Goal: Transaction & Acquisition: Book appointment/travel/reservation

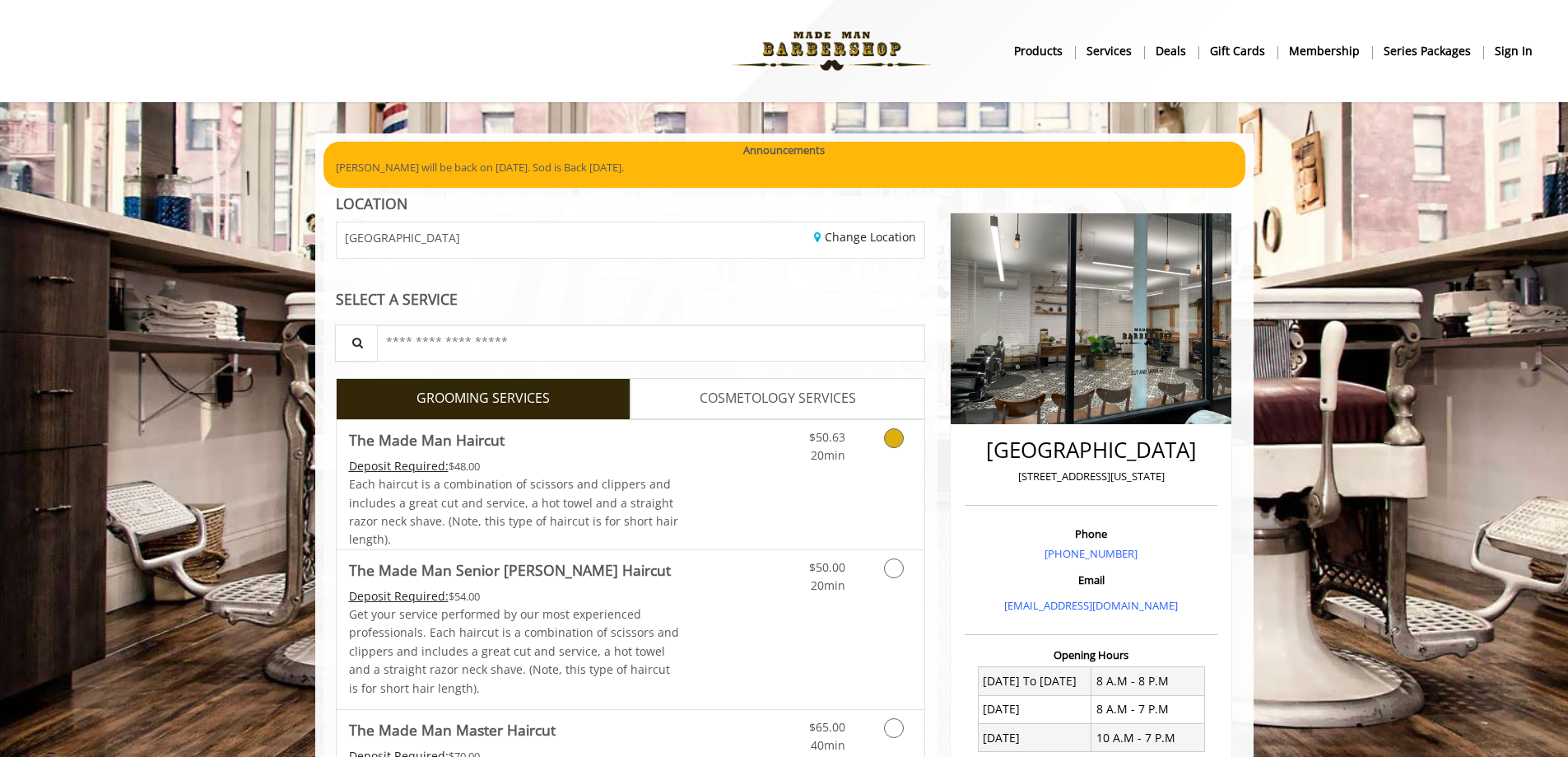
click at [838, 471] on div "$50.63 20min" at bounding box center [851, 484] width 148 height 129
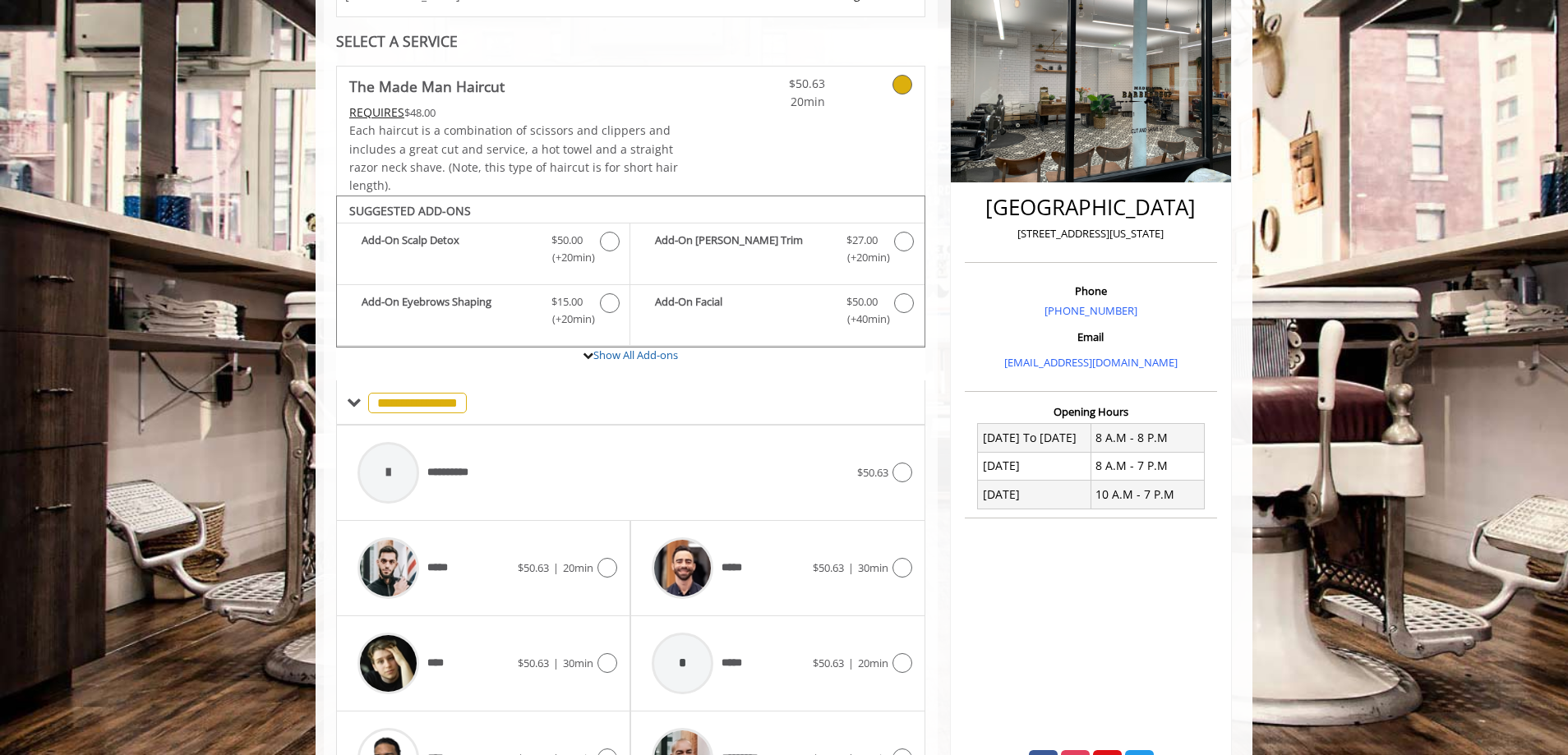
scroll to position [351, 0]
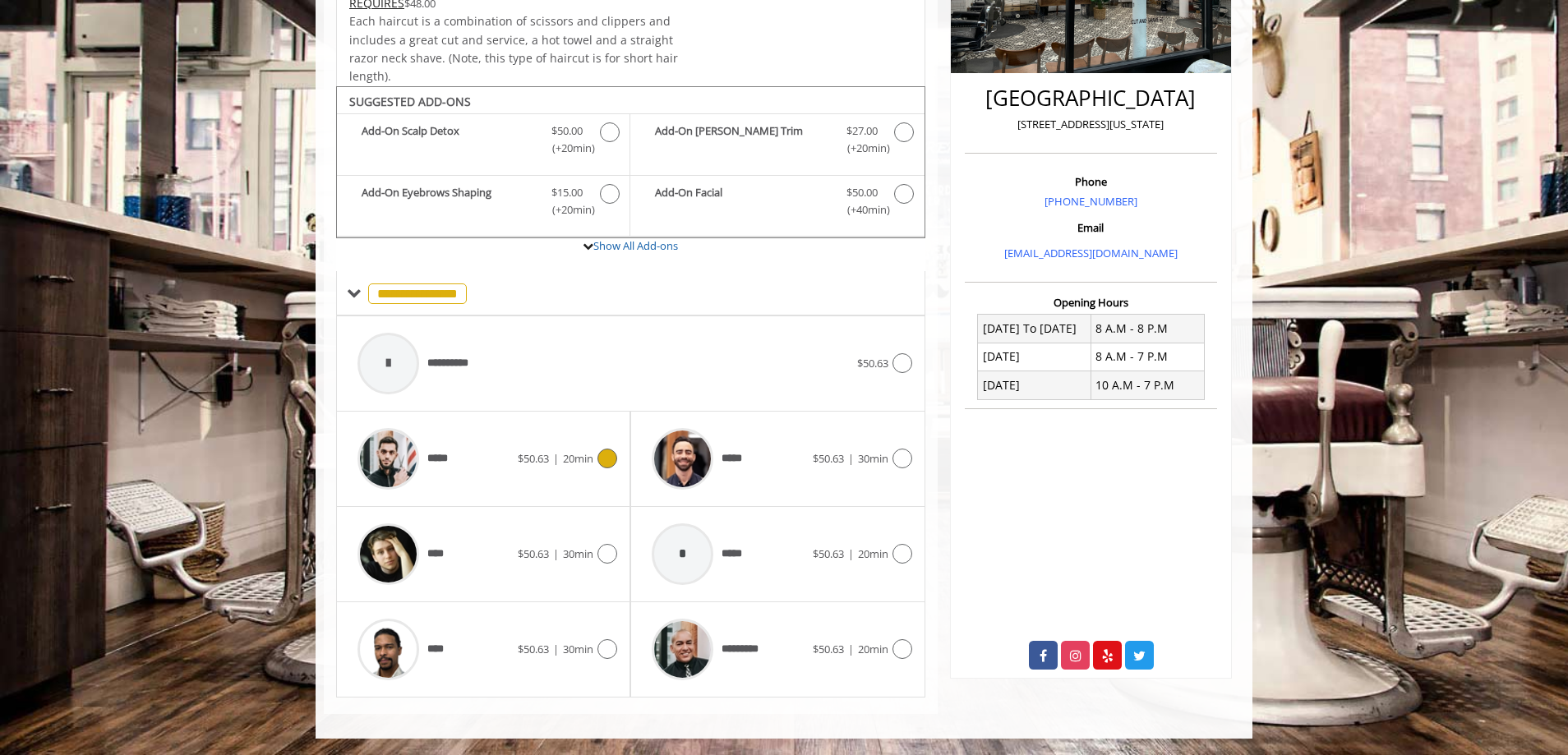
click at [555, 459] on span "|" at bounding box center [555, 458] width 6 height 14
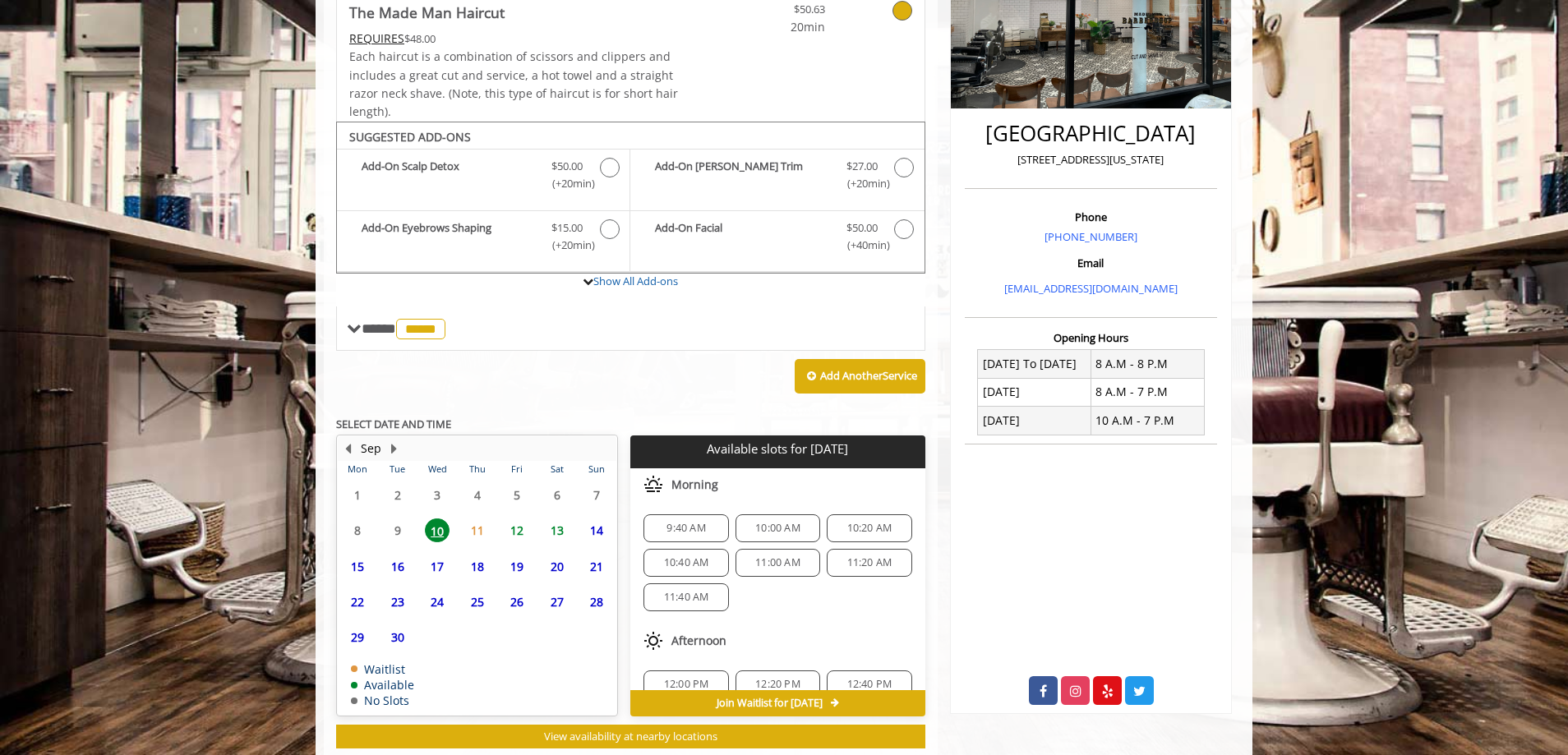
scroll to position [358, 0]
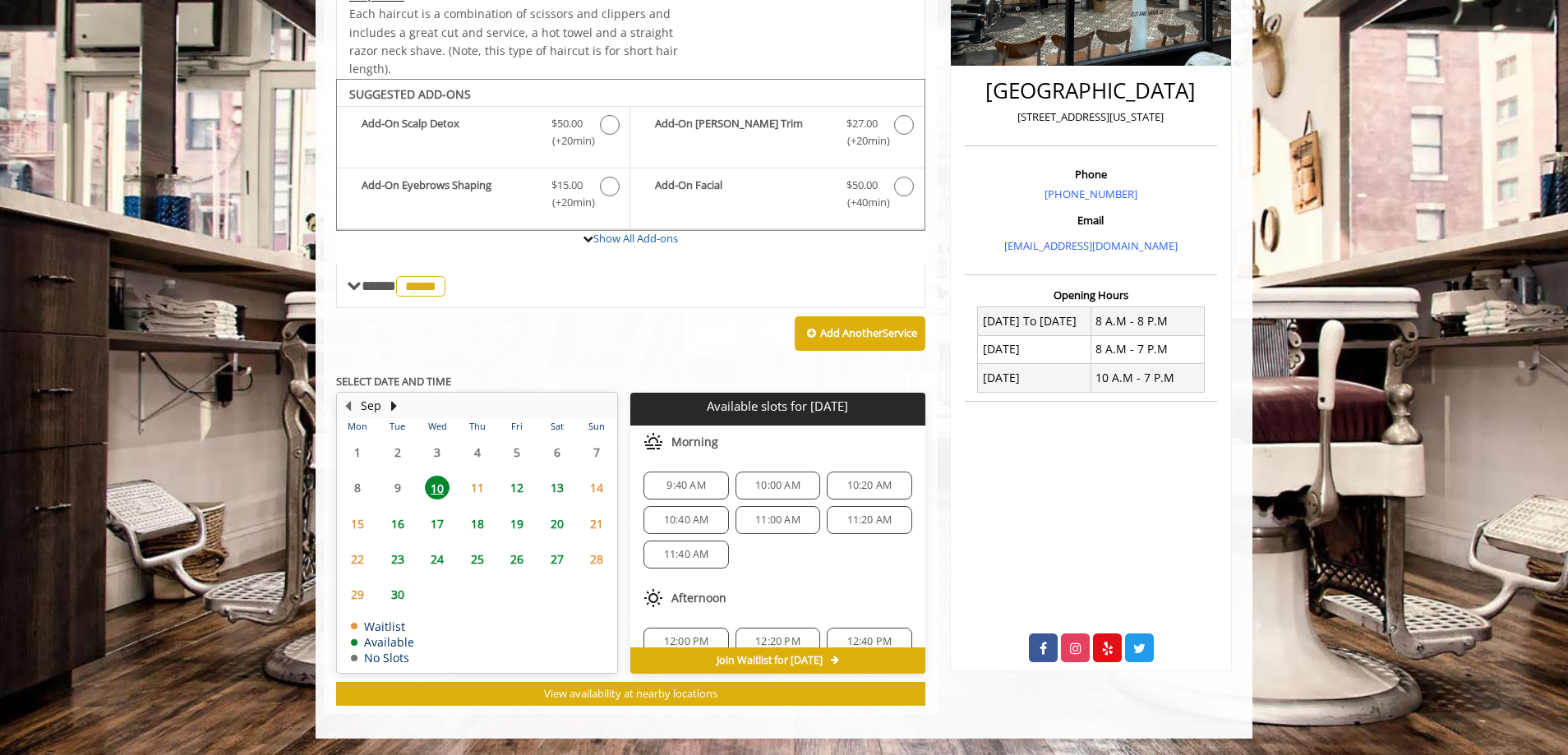
click at [516, 485] on span "12" at bounding box center [517, 487] width 25 height 24
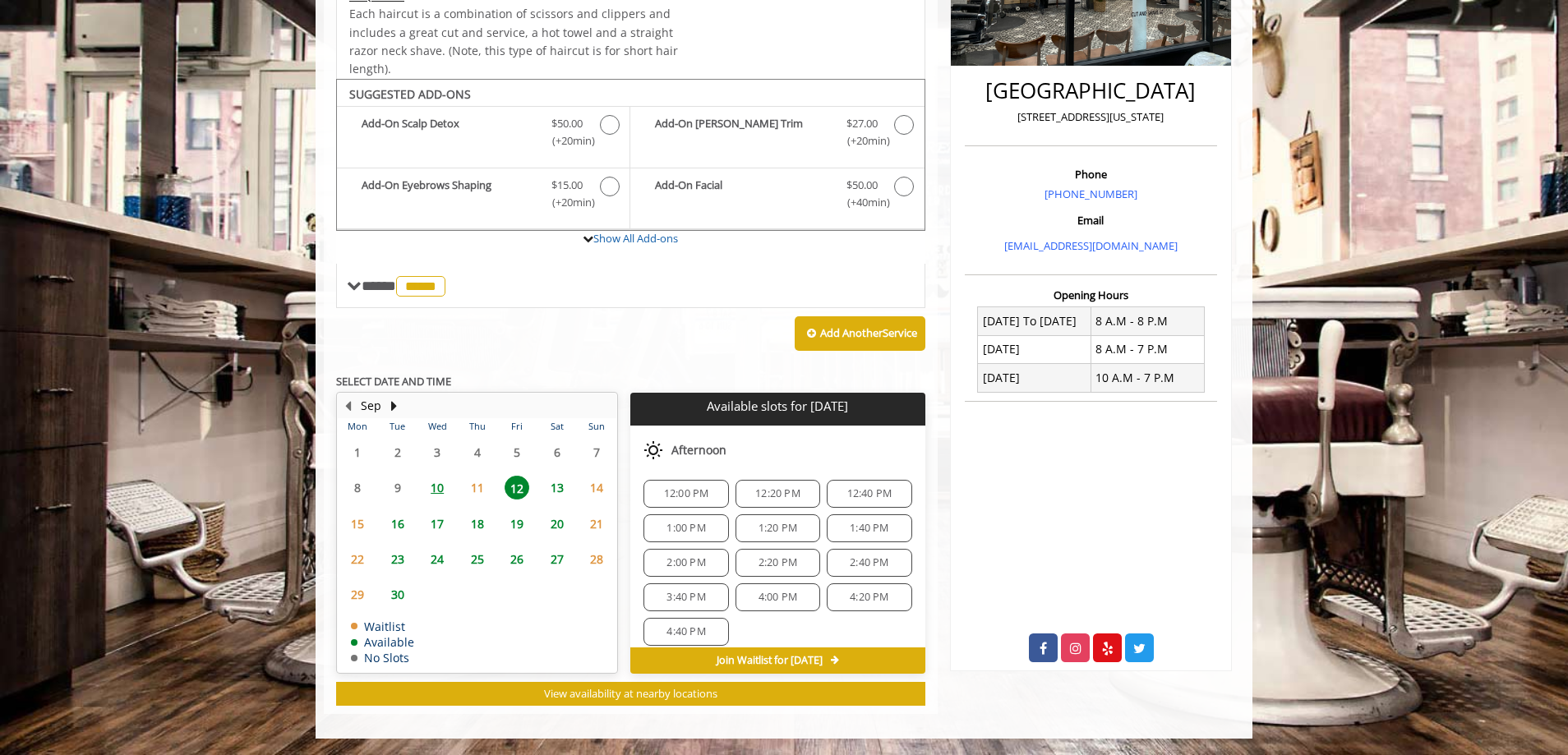
scroll to position [164, 0]
click at [692, 541] on span "2:00 PM" at bounding box center [686, 547] width 38 height 13
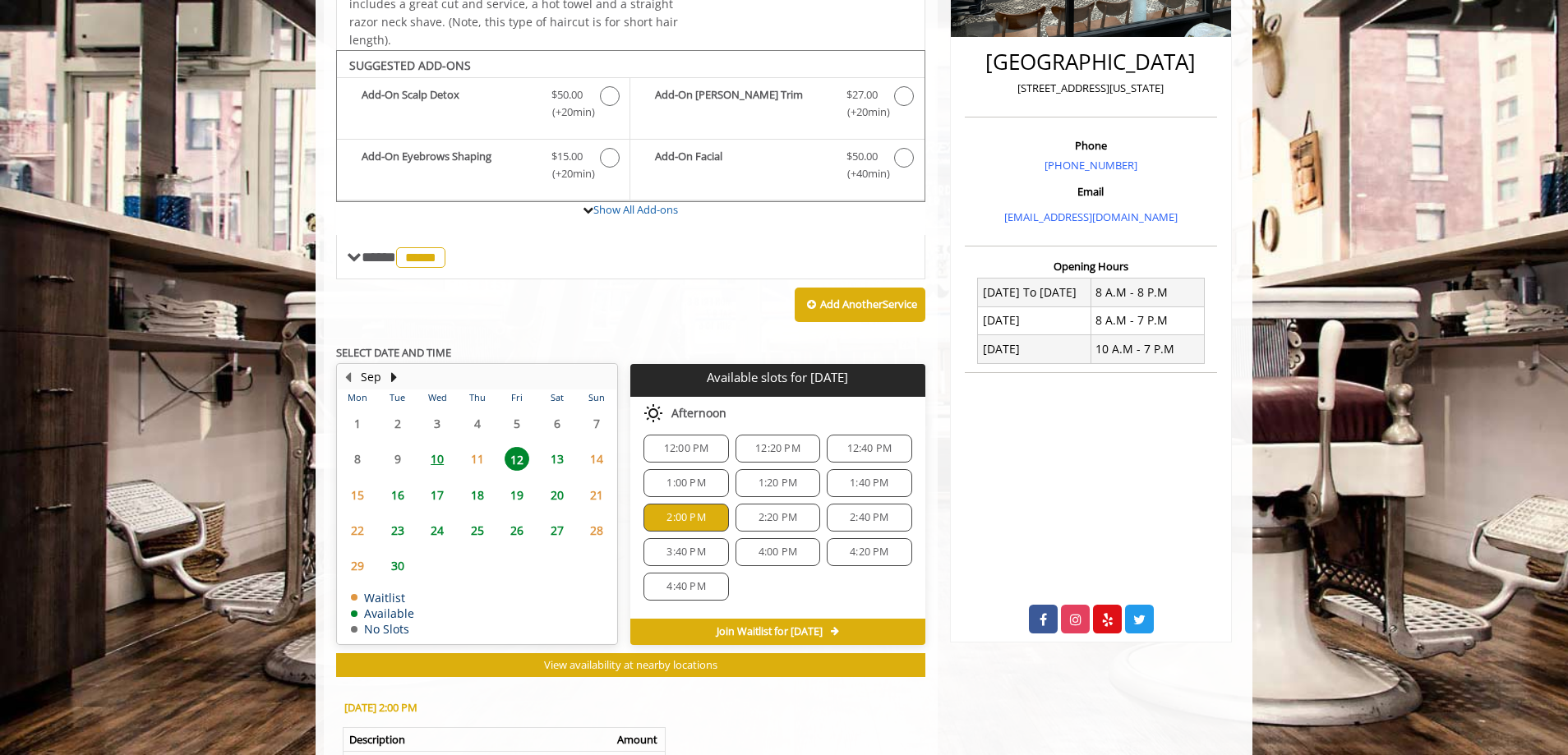
scroll to position [655, 0]
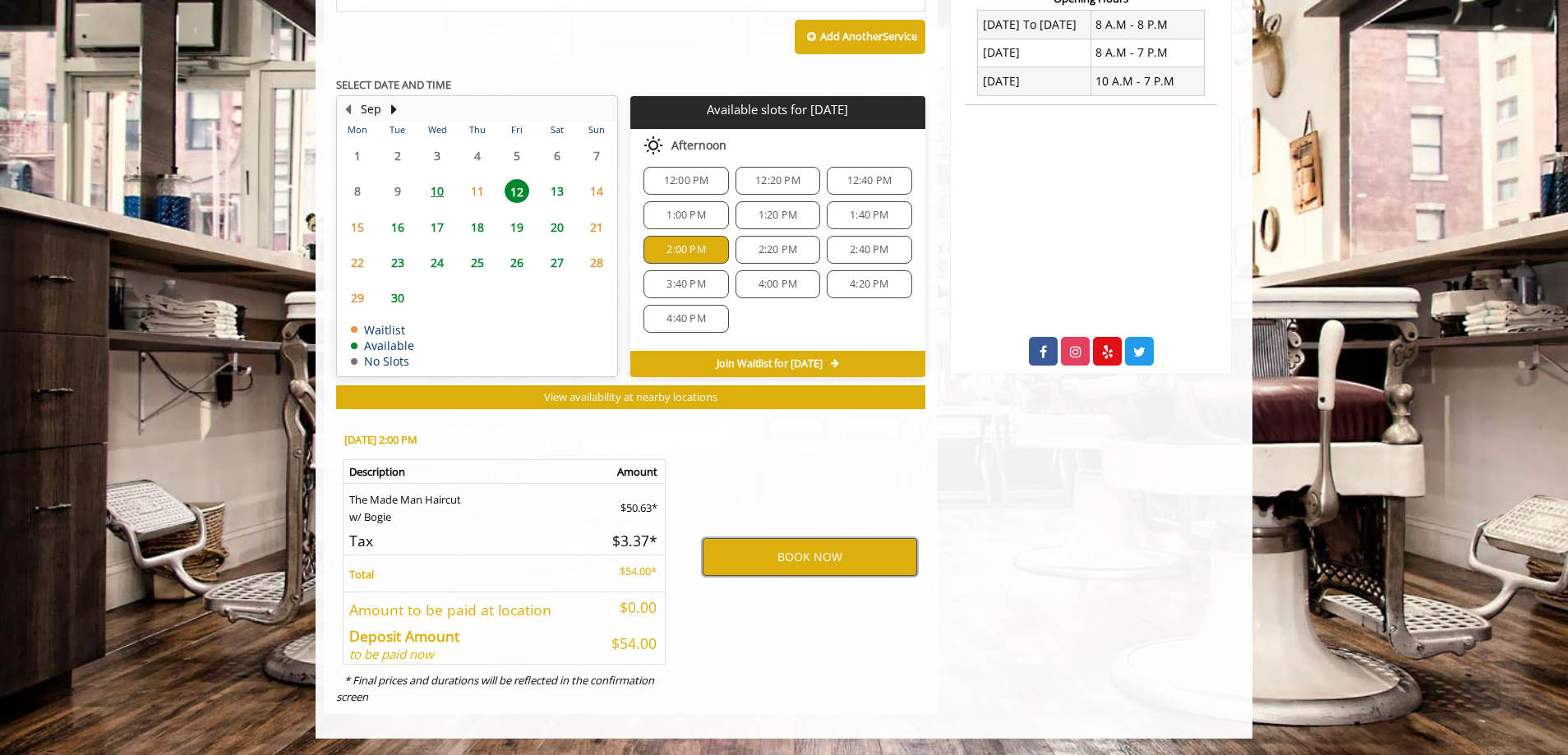
click at [795, 559] on button "BOOK NOW" at bounding box center [810, 557] width 214 height 38
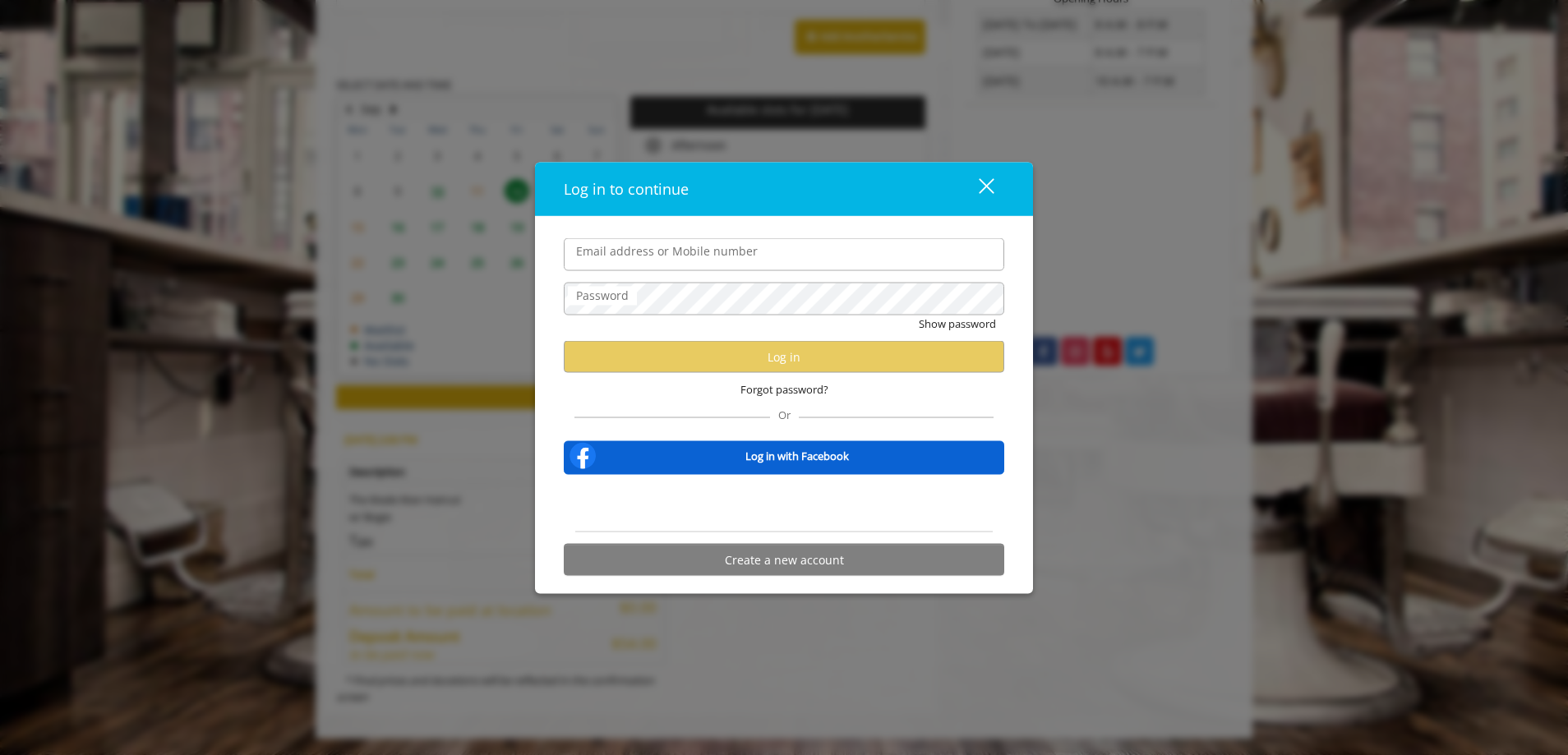
type input "**********"
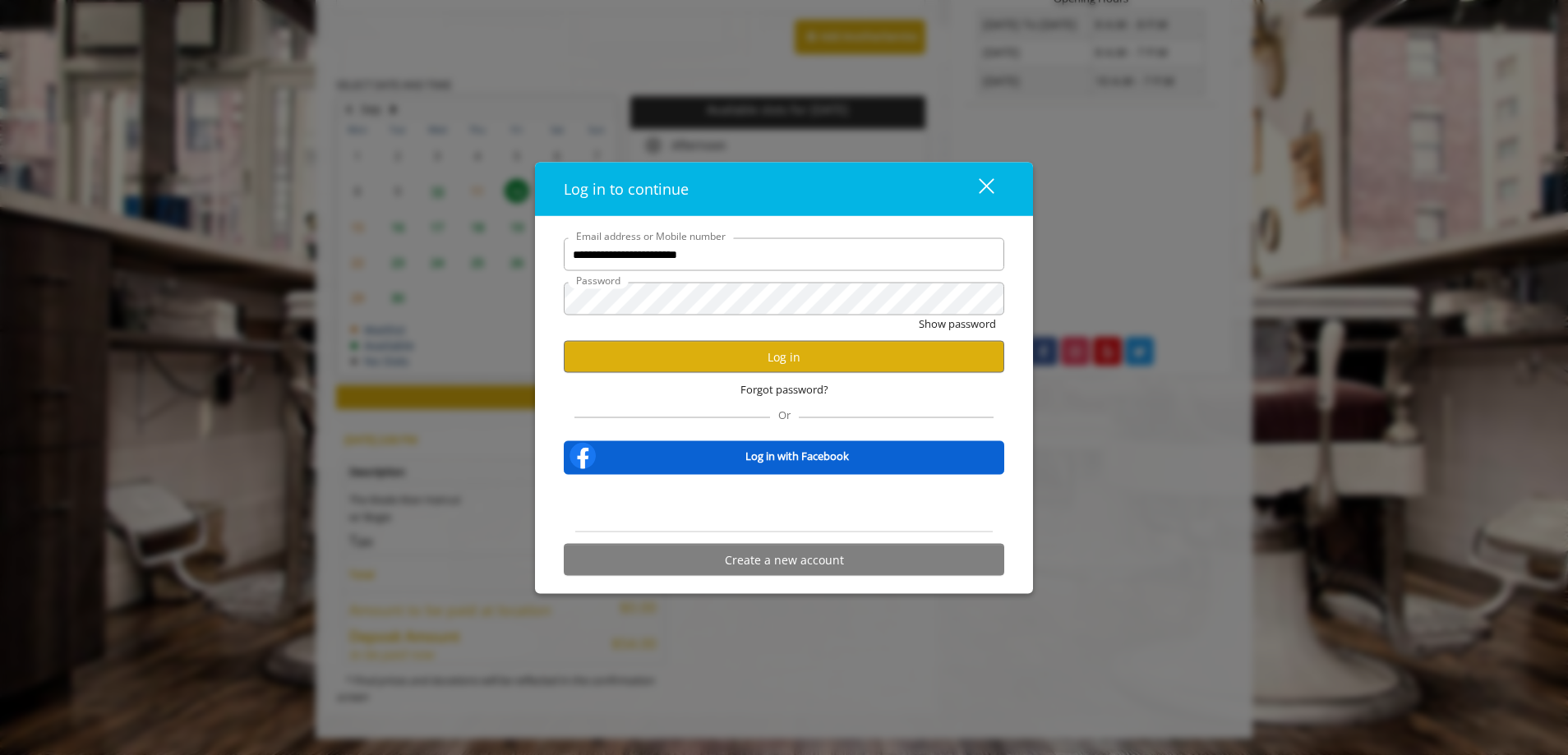
scroll to position [0, 0]
click at [713, 354] on button "Log in" at bounding box center [784, 357] width 441 height 32
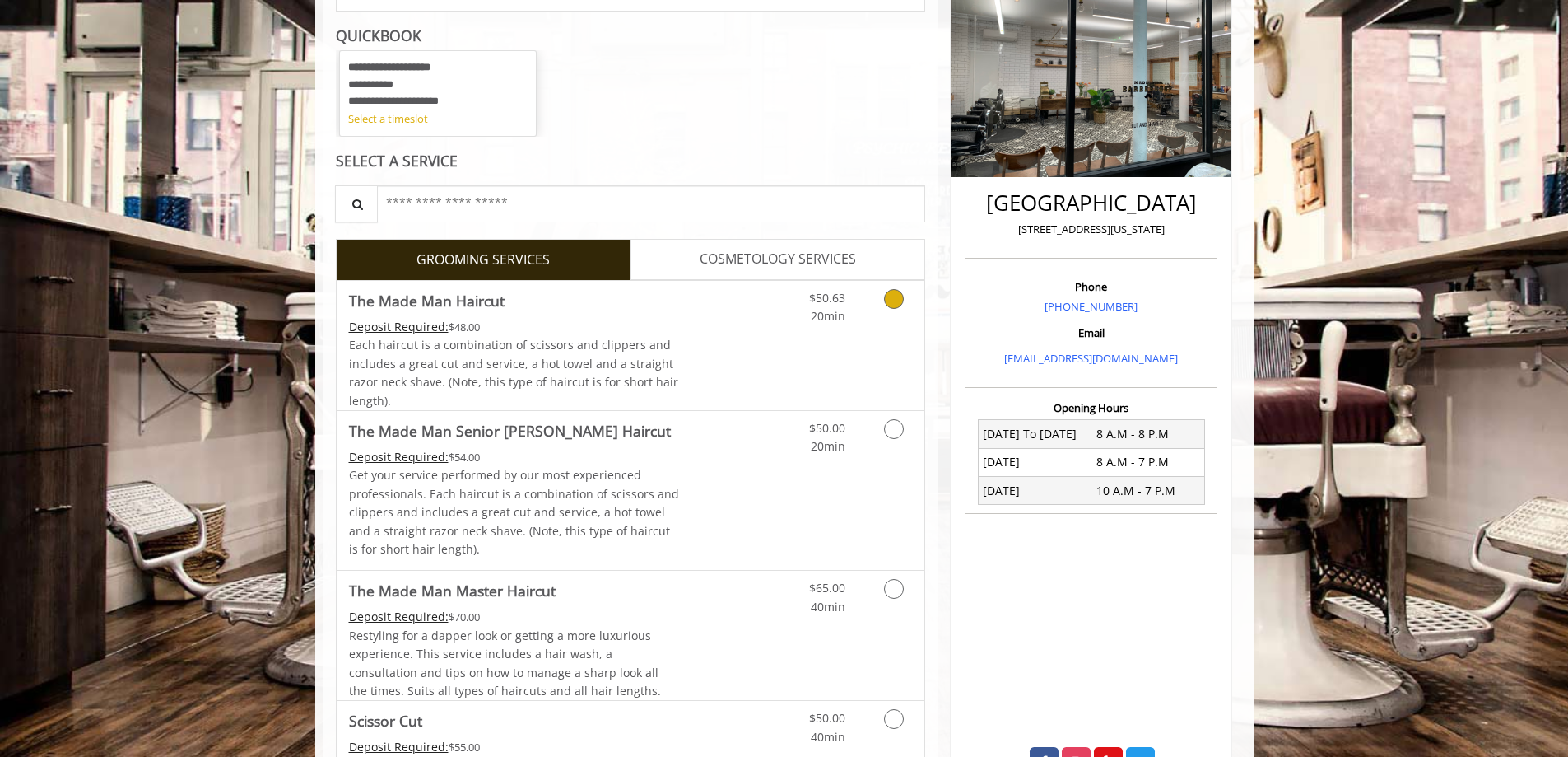
click at [753, 337] on link "Discounted Price" at bounding box center [728, 345] width 98 height 129
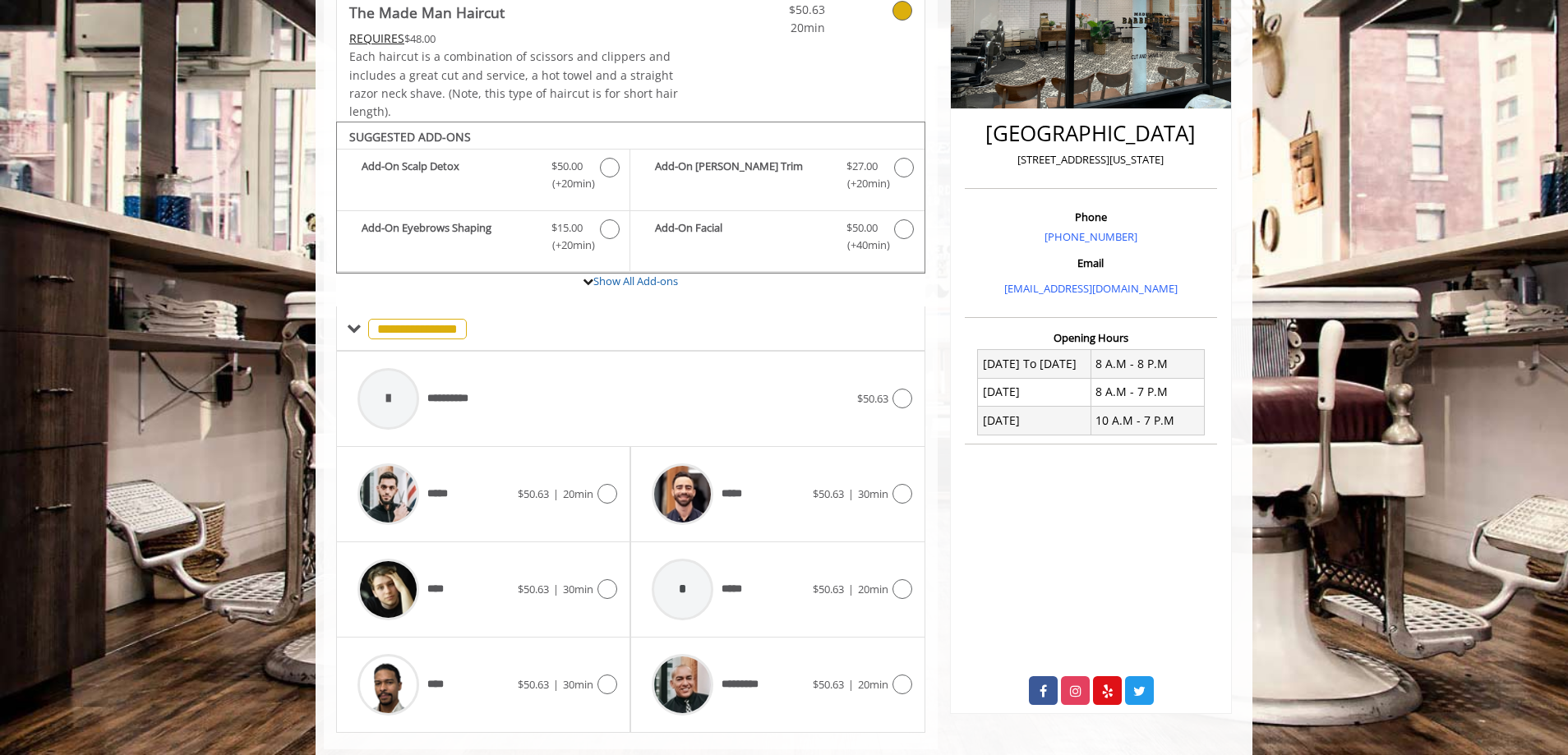
scroll to position [351, 0]
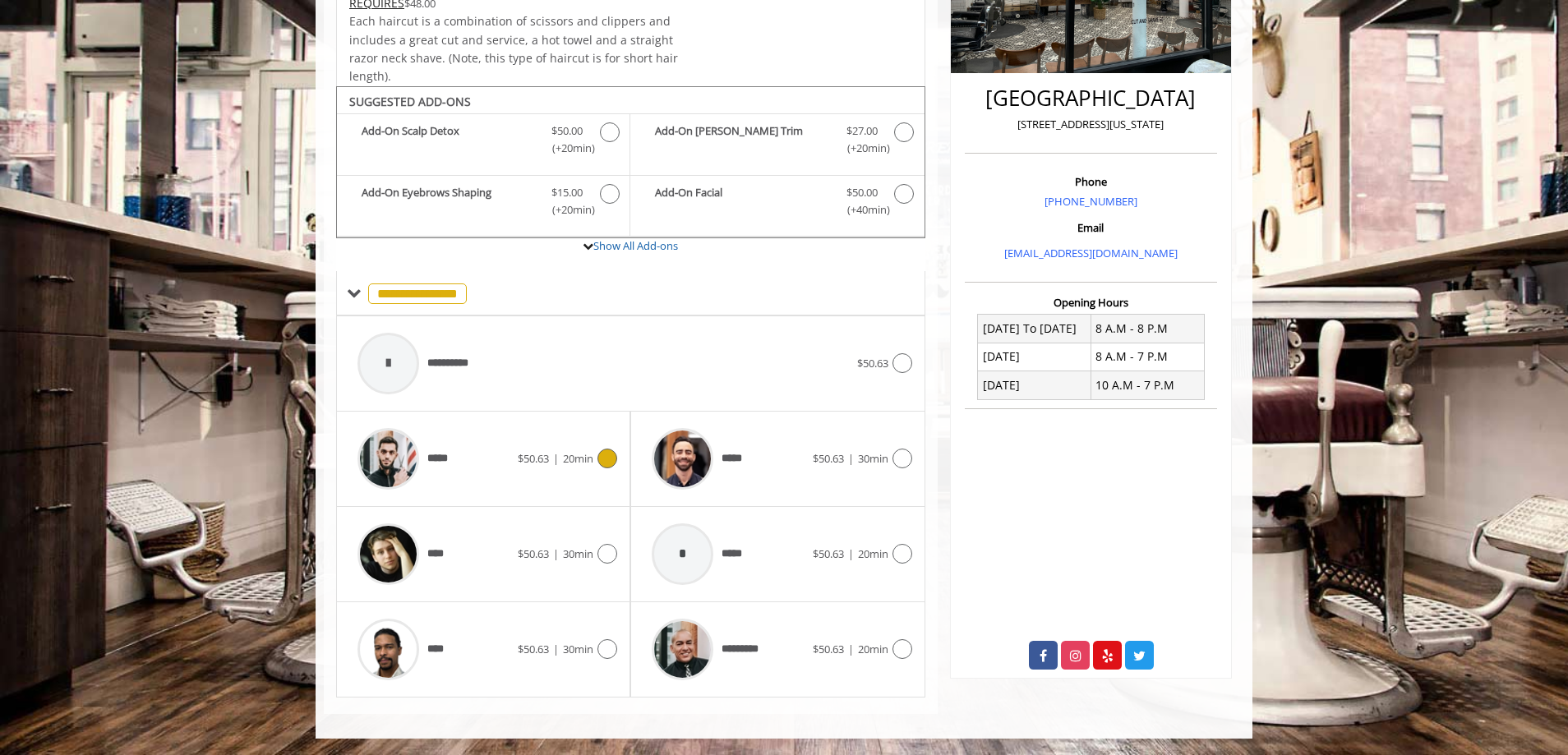
click at [512, 459] on div "*****" at bounding box center [433, 459] width 168 height 78
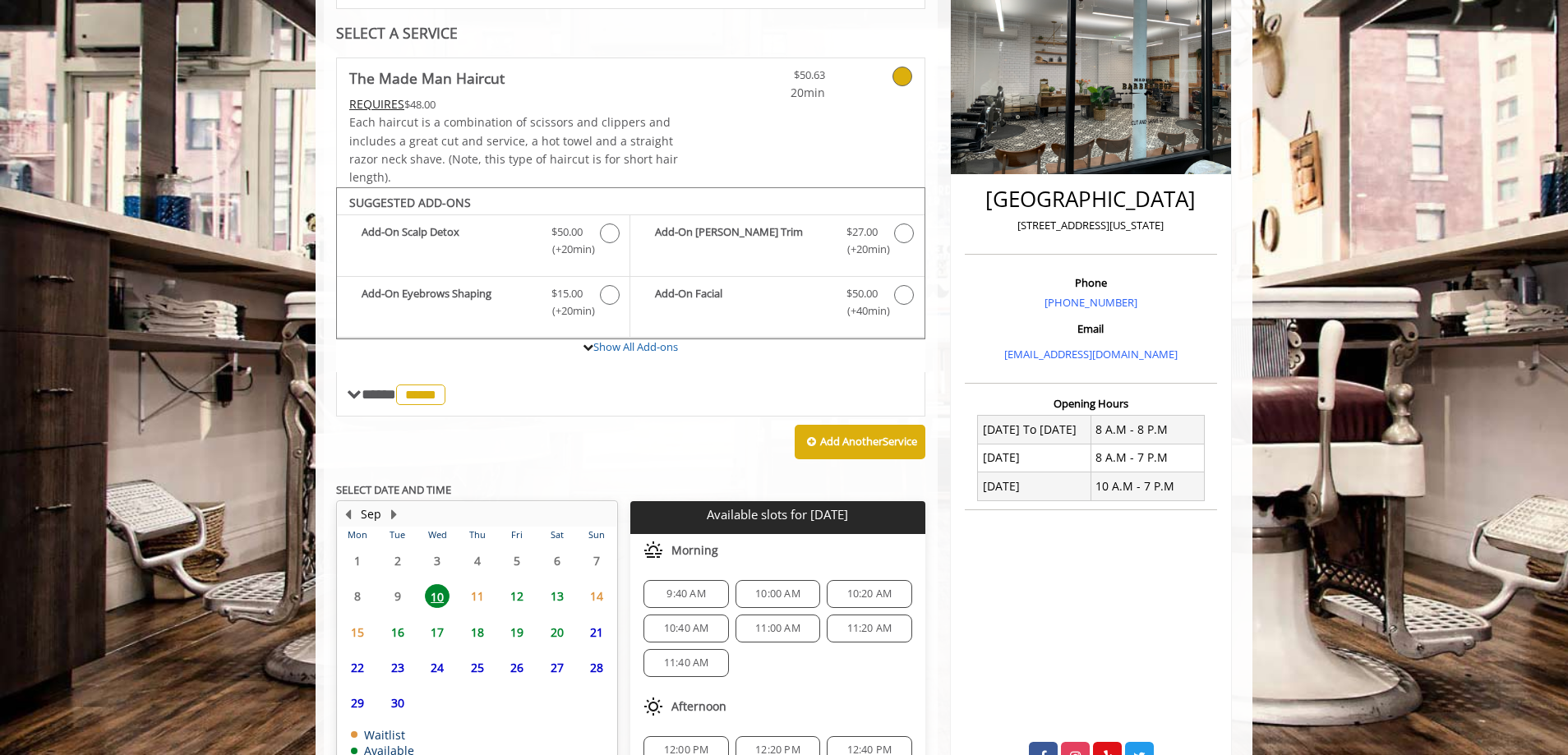
scroll to position [358, 0]
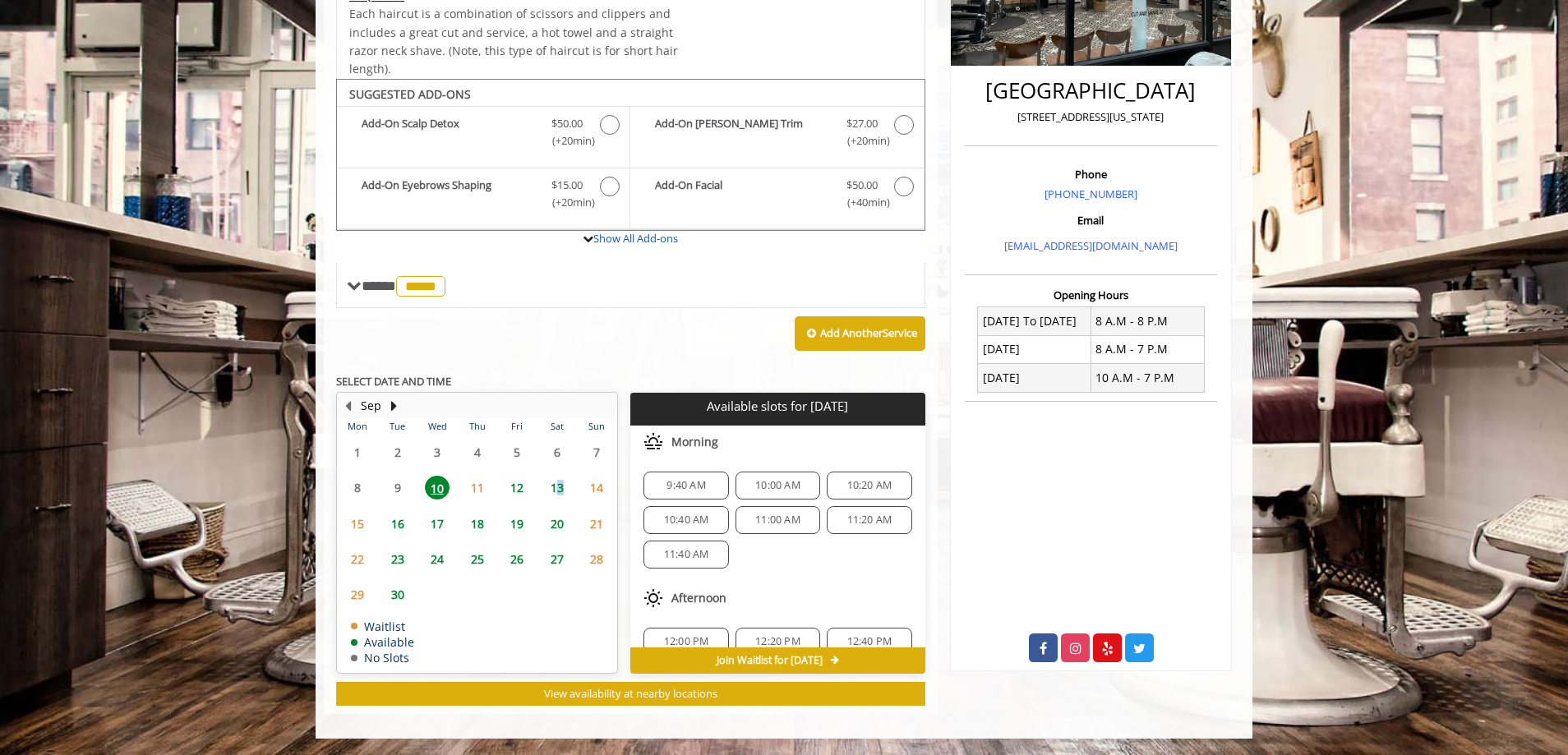
click at [560, 489] on span "13" at bounding box center [557, 487] width 25 height 24
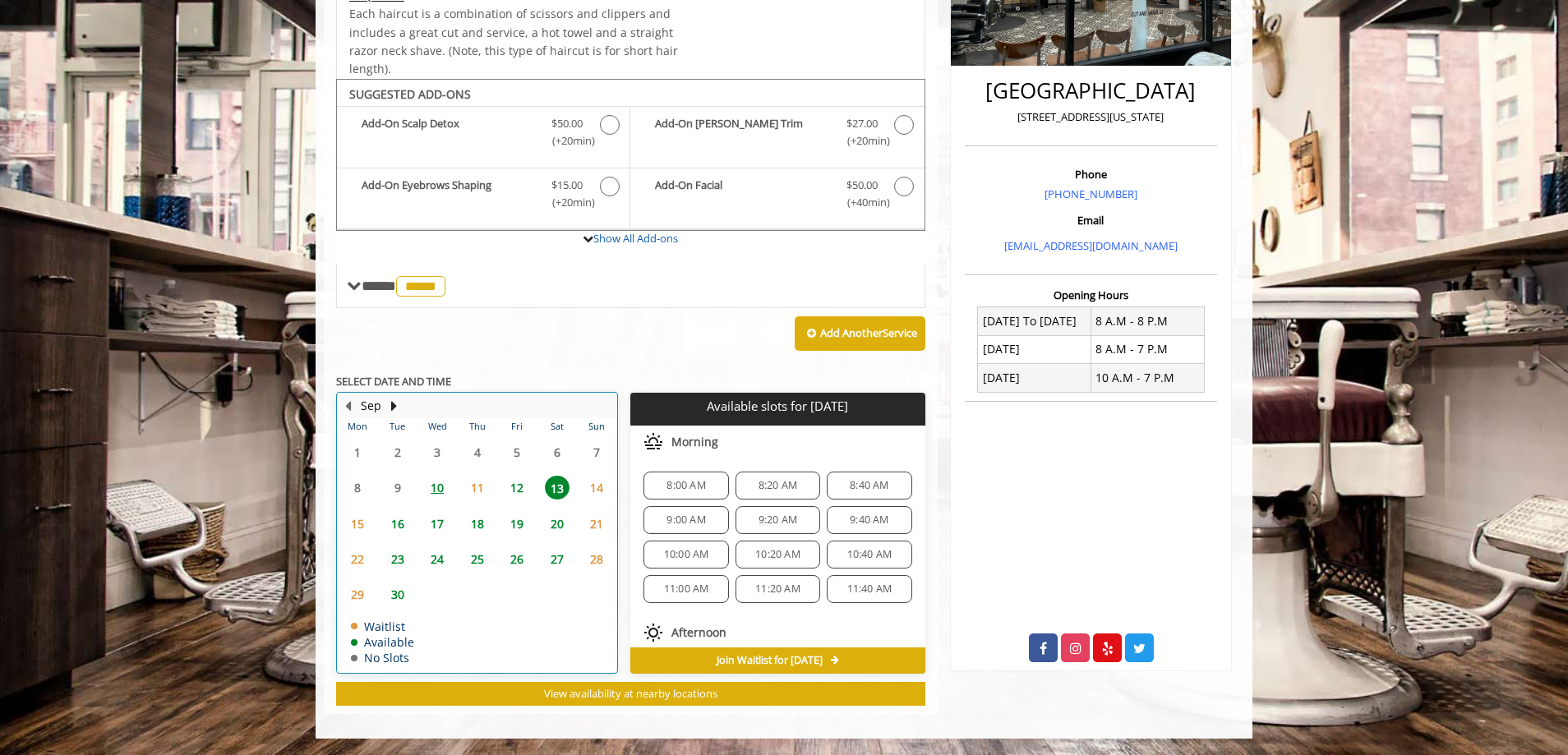
click at [517, 505] on td "12" at bounding box center [516, 487] width 39 height 35
click at [864, 508] on span "1:40 PM" at bounding box center [869, 512] width 38 height 13
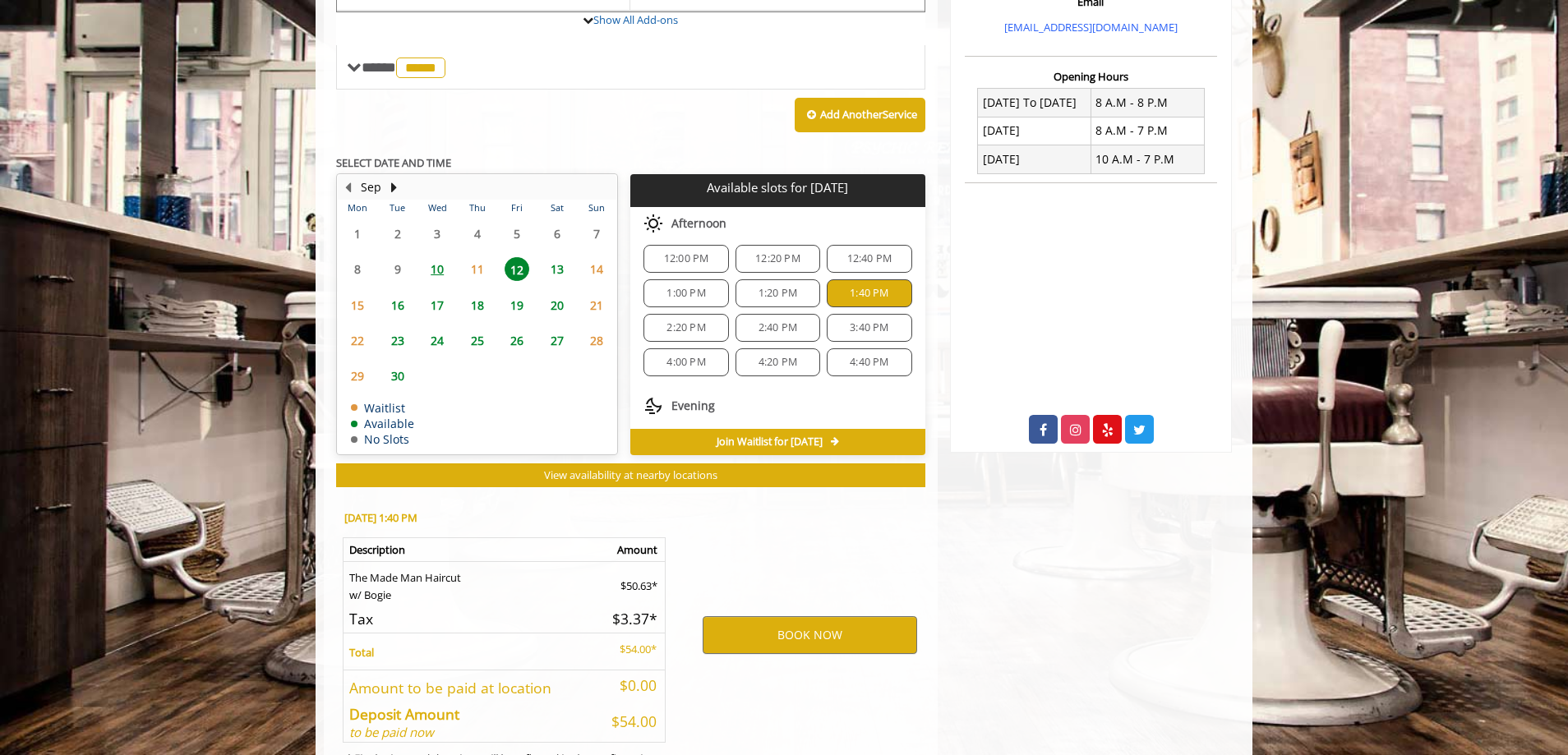
scroll to position [655, 0]
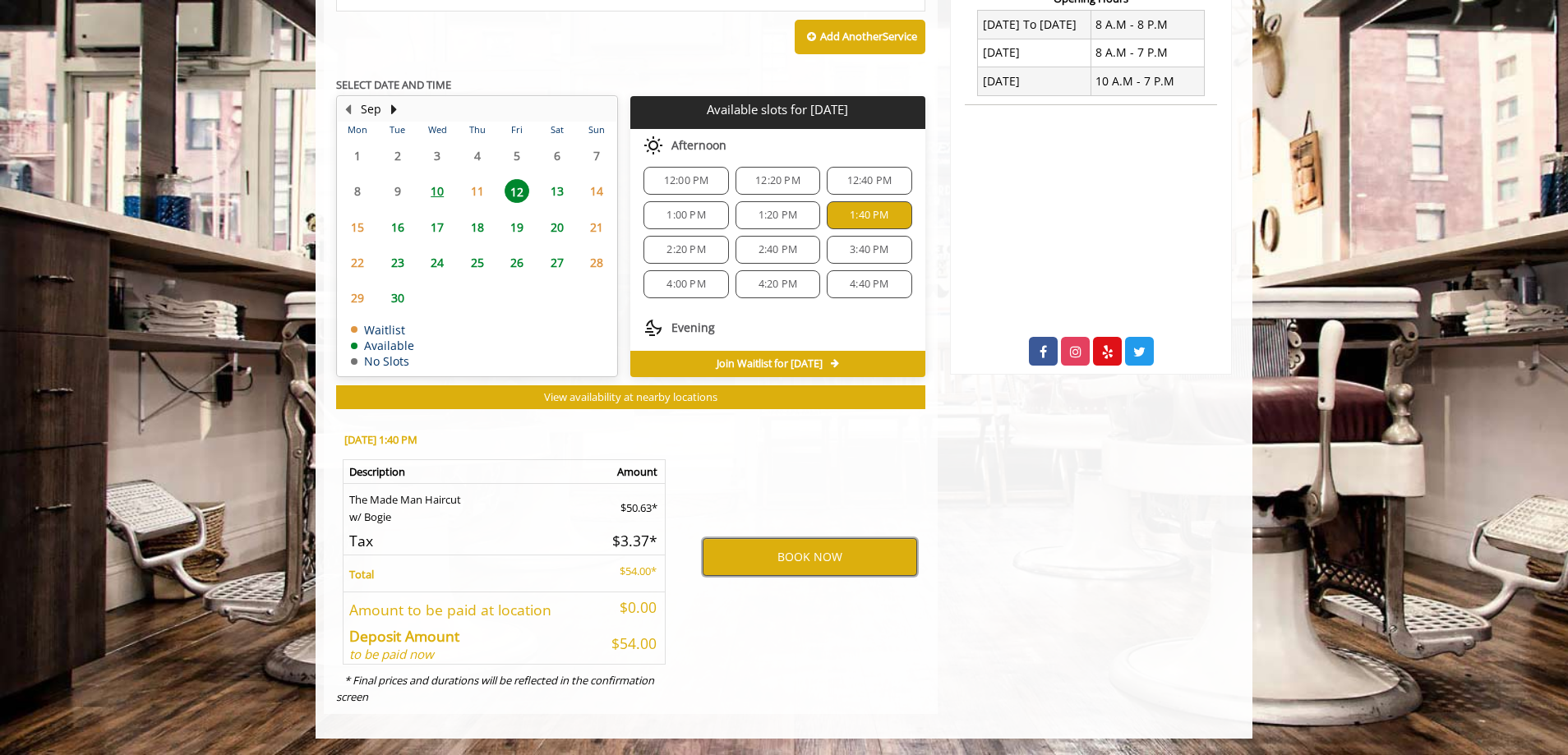
click at [802, 560] on button "BOOK NOW" at bounding box center [810, 557] width 214 height 38
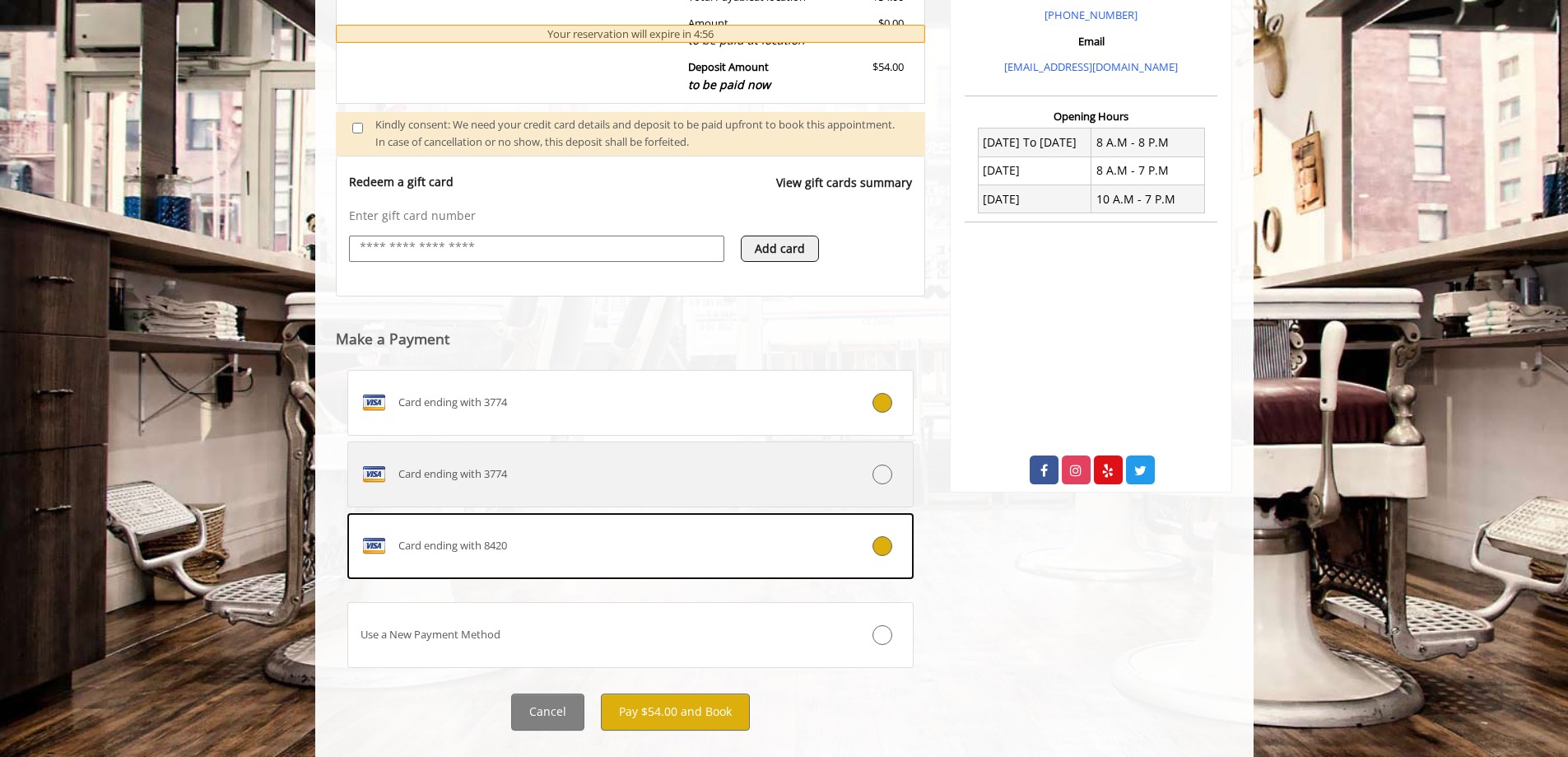
scroll to position [565, 0]
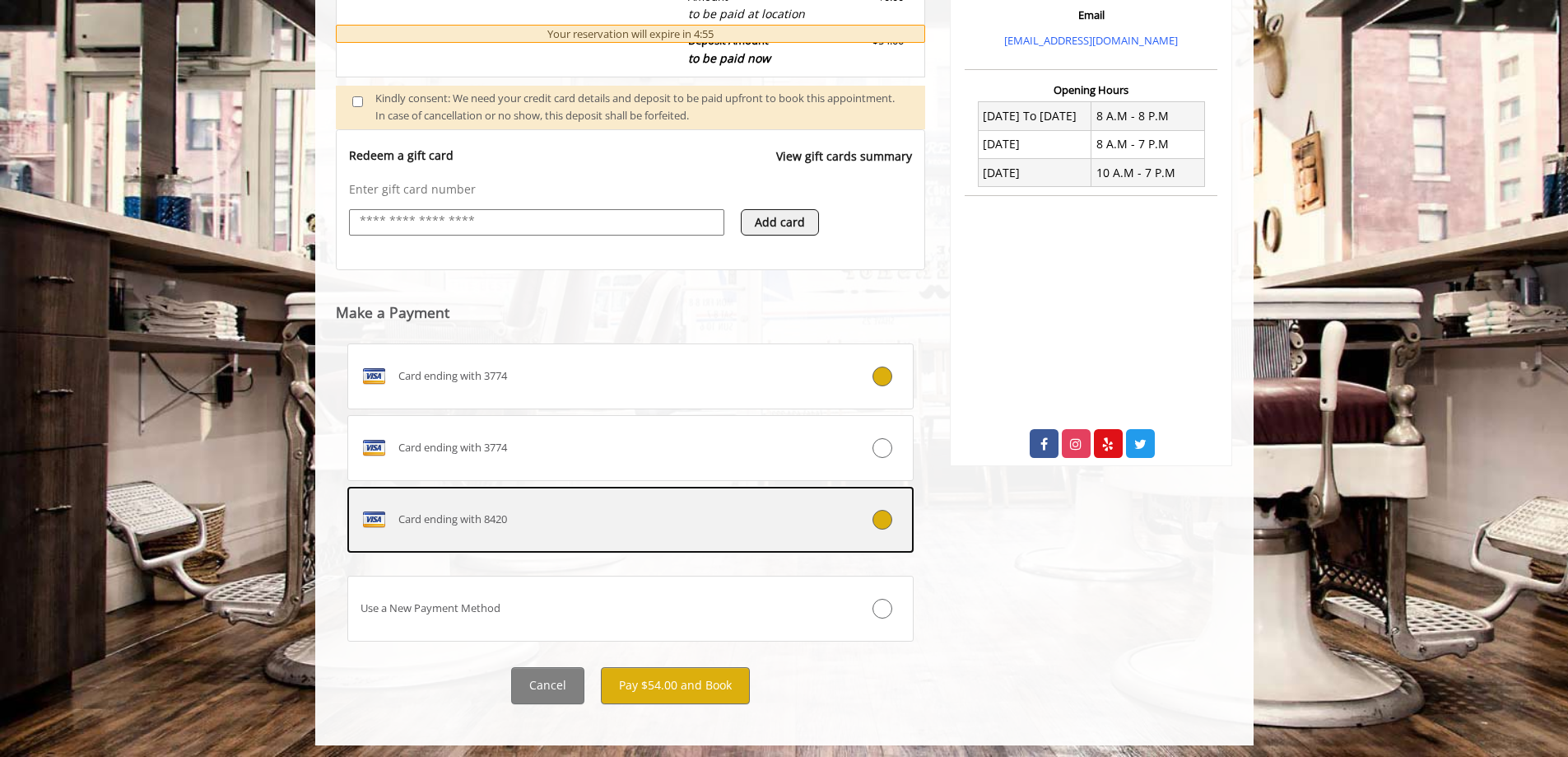
click at [599, 529] on div "Card ending with 8420" at bounding box center [584, 520] width 471 height 27
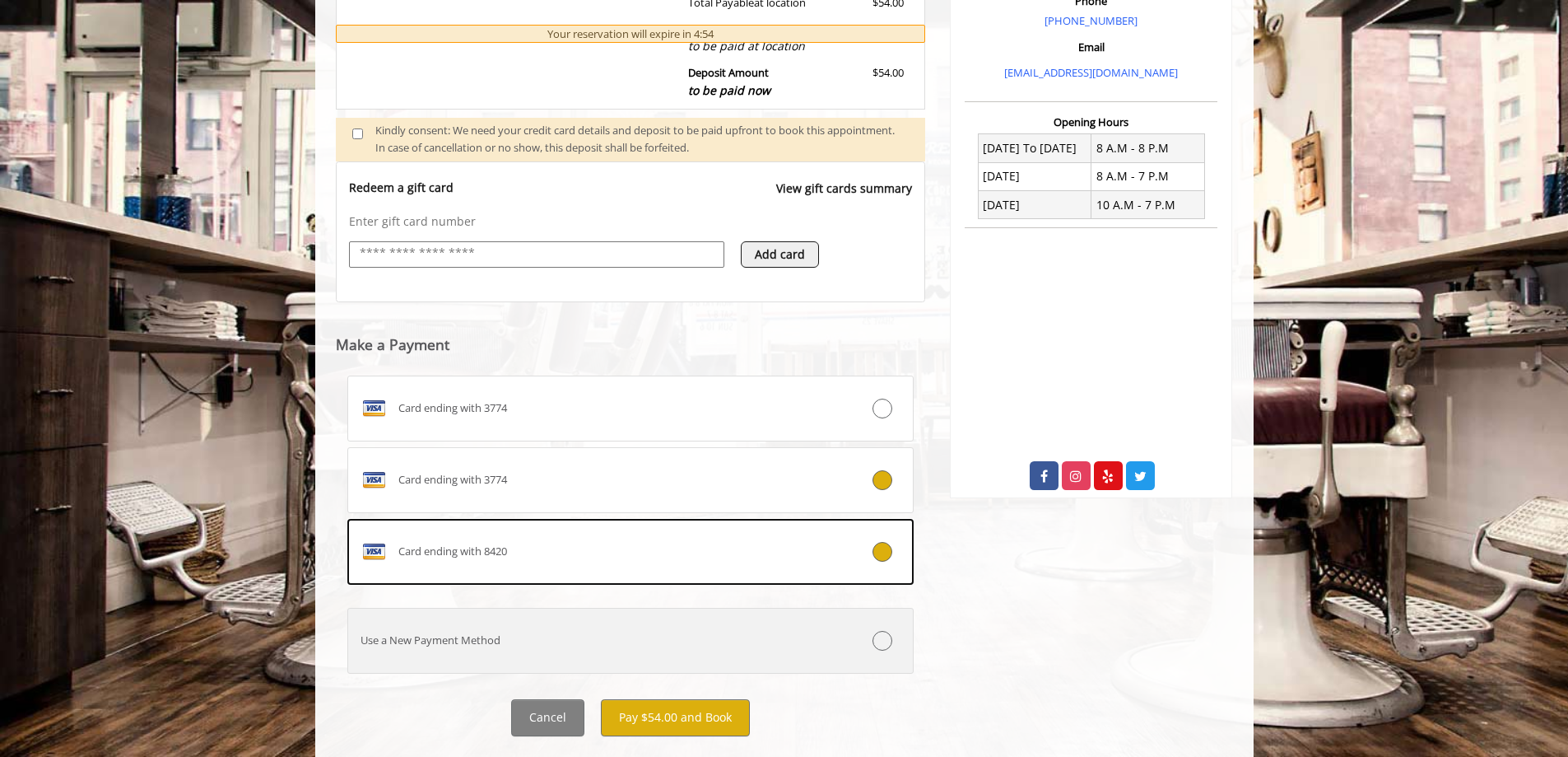
scroll to position [570, 0]
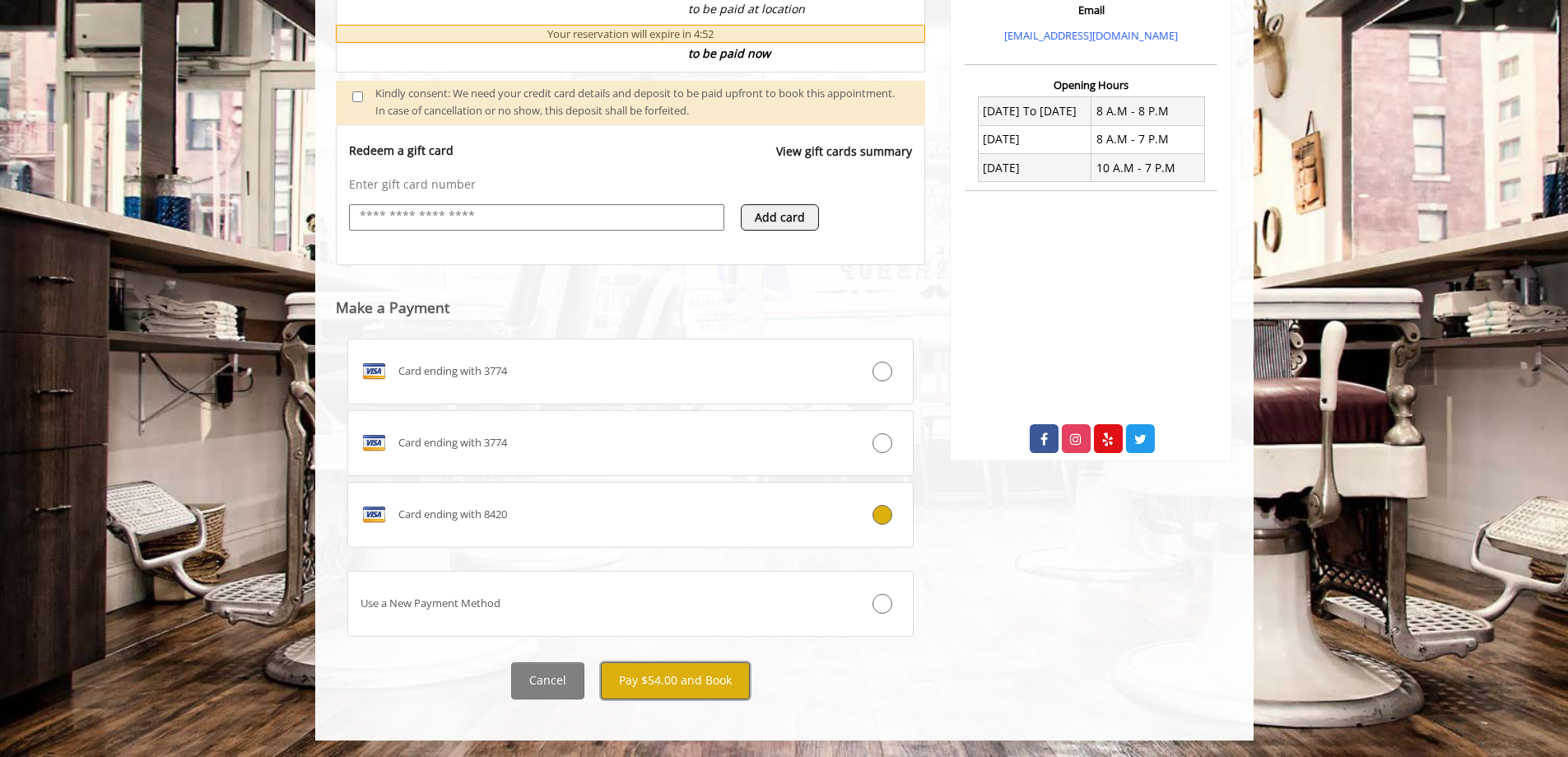
click at [690, 682] on button "Pay $54.00 and Book" at bounding box center [675, 680] width 149 height 37
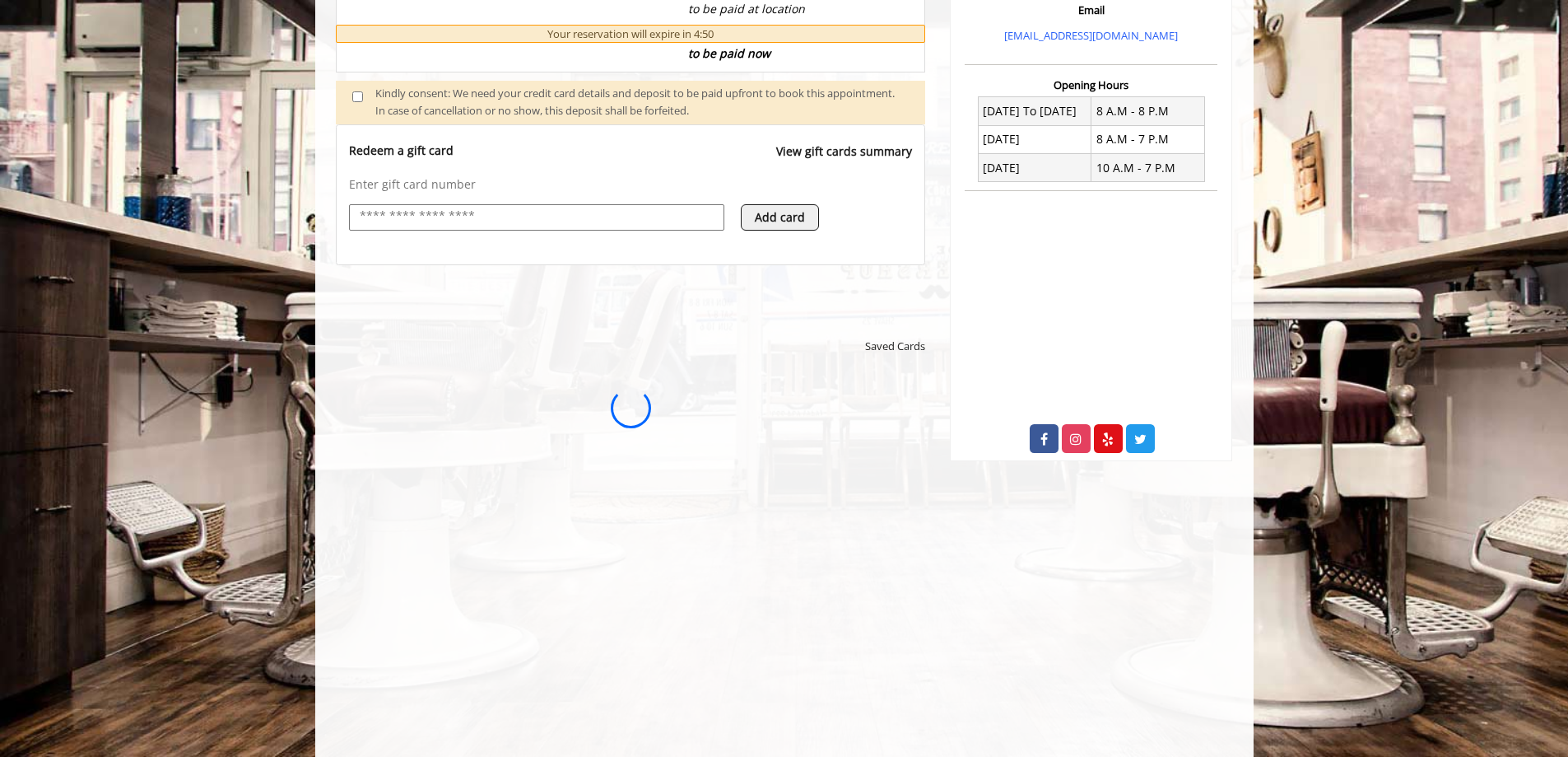
scroll to position [0, 0]
